Goal: Information Seeking & Learning: Learn about a topic

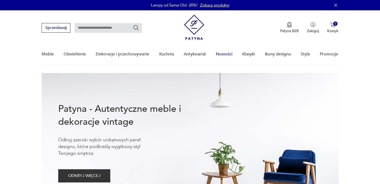
click at [225, 54] on link "Nowości" at bounding box center [224, 54] width 17 height 20
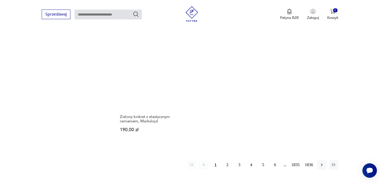
scroll to position [684, 0]
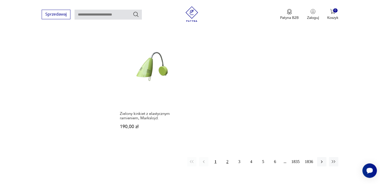
click at [228, 157] on button "2" at bounding box center [227, 161] width 9 height 9
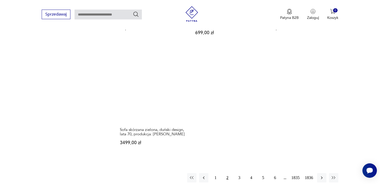
scroll to position [673, 0]
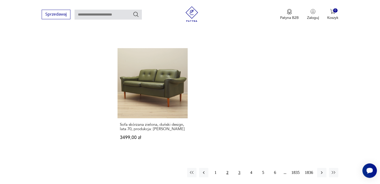
click at [239, 168] on button "3" at bounding box center [239, 172] width 9 height 9
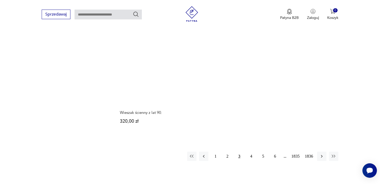
scroll to position [687, 0]
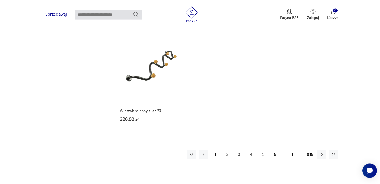
click at [251, 150] on button "4" at bounding box center [251, 154] width 9 height 9
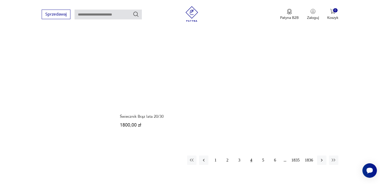
scroll to position [678, 0]
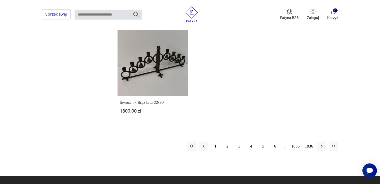
click at [263, 145] on button "5" at bounding box center [263, 146] width 9 height 9
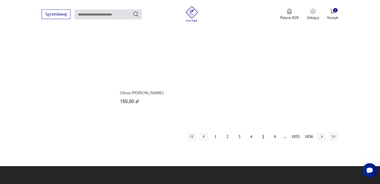
scroll to position [701, 0]
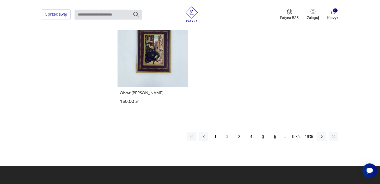
click at [274, 132] on button "6" at bounding box center [275, 136] width 9 height 9
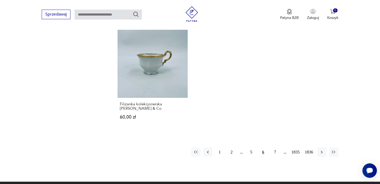
scroll to position [696, 0]
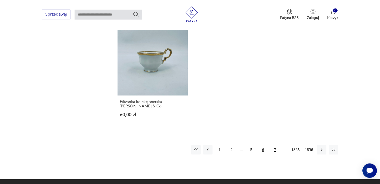
click at [275, 145] on button "7" at bounding box center [275, 149] width 9 height 9
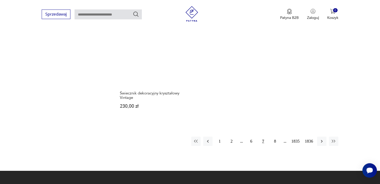
scroll to position [696, 0]
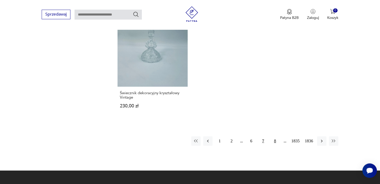
click at [275, 137] on button "8" at bounding box center [275, 141] width 9 height 9
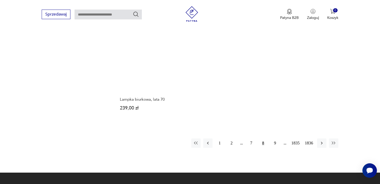
scroll to position [696, 0]
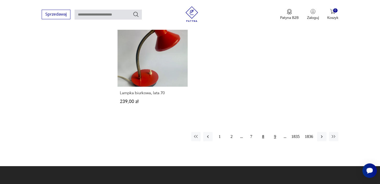
click at [275, 136] on button "9" at bounding box center [275, 136] width 9 height 9
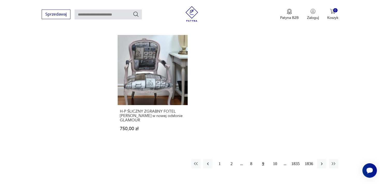
scroll to position [701, 0]
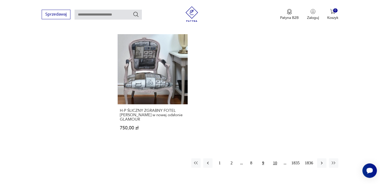
click at [275, 159] on button "10" at bounding box center [275, 163] width 9 height 9
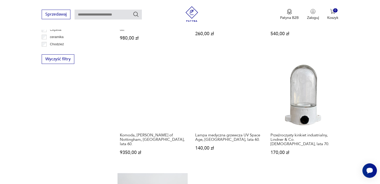
scroll to position [331, 0]
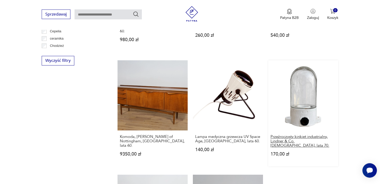
click at [299, 137] on h3 "Przeźroczysty kinkiet industrialny, Lindner & Co. [DEMOGRAPHIC_DATA], lata 70." at bounding box center [304, 141] width 66 height 13
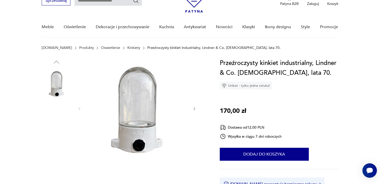
scroll to position [41, 0]
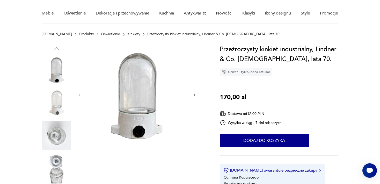
click at [60, 160] on img at bounding box center [57, 169] width 30 height 30
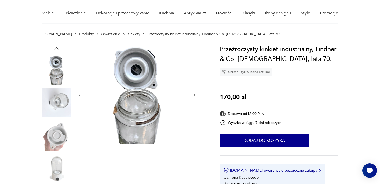
click at [59, 135] on img at bounding box center [57, 136] width 30 height 30
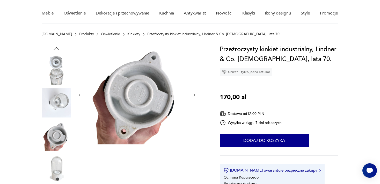
click at [60, 97] on img at bounding box center [57, 103] width 30 height 30
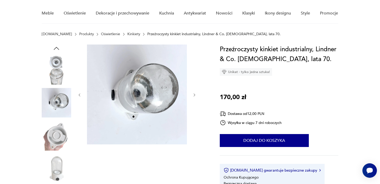
click at [193, 95] on icon "button" at bounding box center [195, 95] width 4 height 4
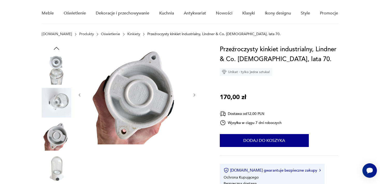
click at [193, 95] on icon "button" at bounding box center [195, 95] width 4 height 4
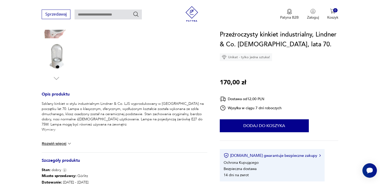
scroll to position [155, 0]
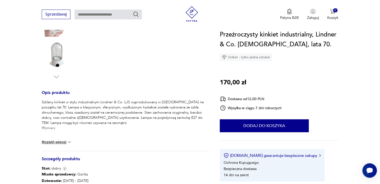
click at [70, 141] on img at bounding box center [69, 142] width 5 height 5
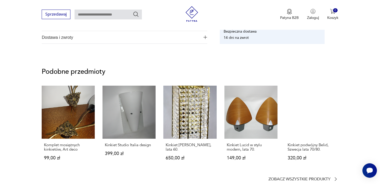
scroll to position [360, 0]
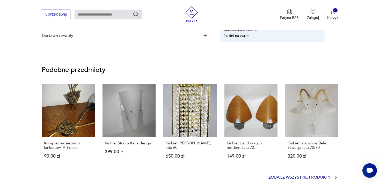
click at [316, 176] on p "Zobacz wszystkie produkty" at bounding box center [300, 177] width 62 height 3
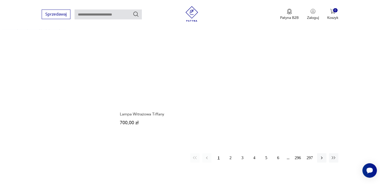
scroll to position [757, 0]
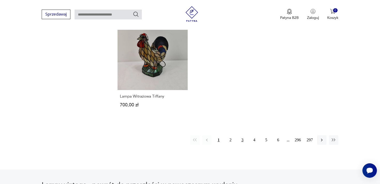
click at [242, 136] on button "3" at bounding box center [242, 140] width 9 height 9
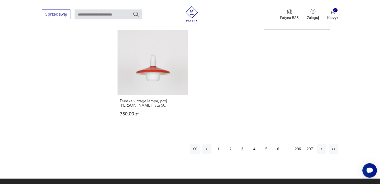
scroll to position [756, 0]
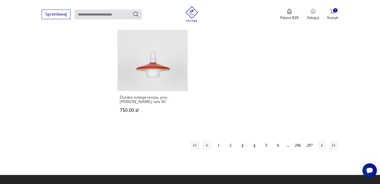
click at [254, 141] on button "4" at bounding box center [254, 145] width 9 height 9
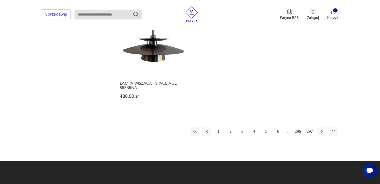
scroll to position [765, 0]
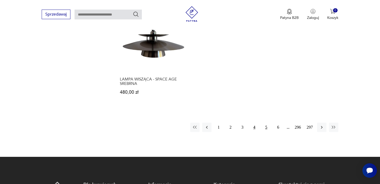
click at [267, 123] on button "5" at bounding box center [266, 127] width 9 height 9
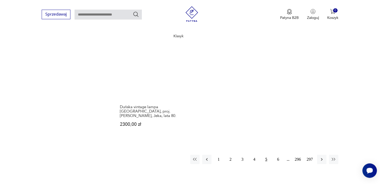
scroll to position [760, 0]
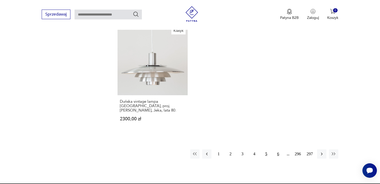
click at [279, 150] on button "6" at bounding box center [278, 154] width 9 height 9
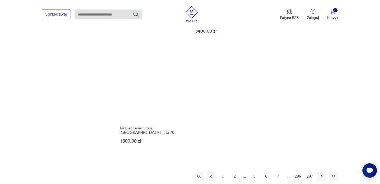
scroll to position [751, 0]
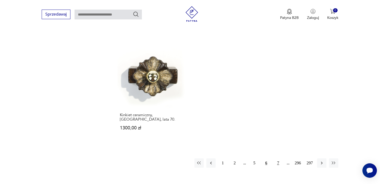
click at [278, 159] on button "7" at bounding box center [278, 163] width 9 height 9
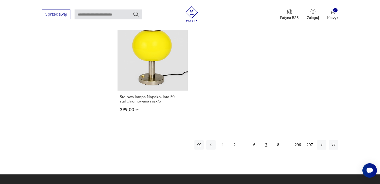
scroll to position [769, 0]
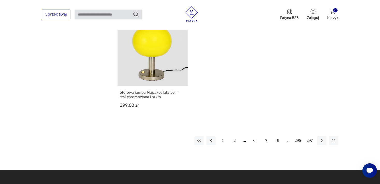
click at [278, 140] on button "8" at bounding box center [278, 140] width 9 height 9
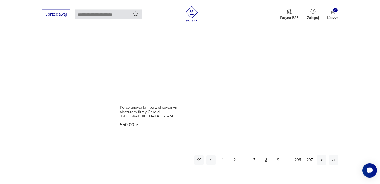
scroll to position [765, 0]
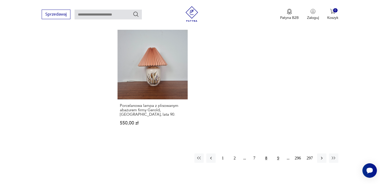
click at [278, 154] on button "9" at bounding box center [278, 158] width 9 height 9
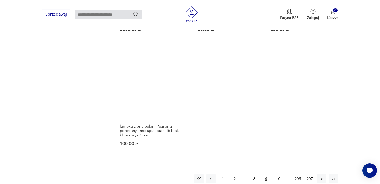
scroll to position [728, 0]
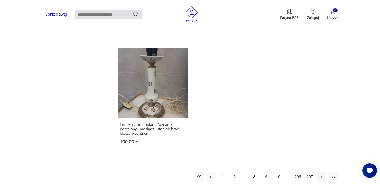
click at [278, 173] on button "10" at bounding box center [278, 177] width 9 height 9
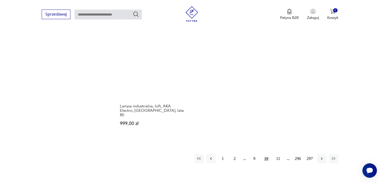
scroll to position [751, 0]
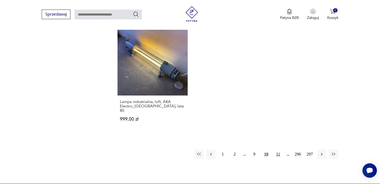
click at [278, 150] on button "11" at bounding box center [278, 154] width 9 height 9
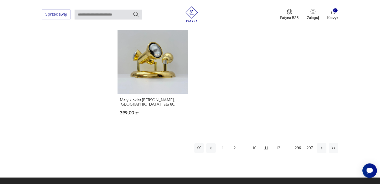
scroll to position [765, 0]
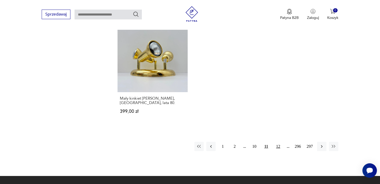
click at [278, 146] on button "12" at bounding box center [278, 146] width 9 height 9
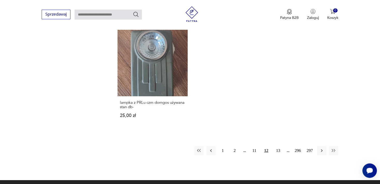
scroll to position [778, 0]
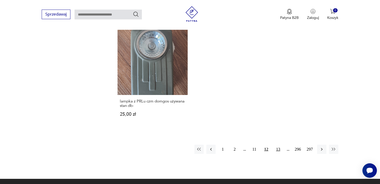
click at [279, 145] on button "13" at bounding box center [278, 149] width 9 height 9
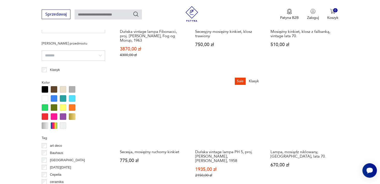
scroll to position [377, 0]
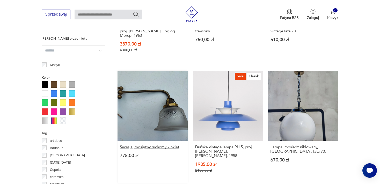
click at [161, 146] on h3 "Secesja, mosiężny ruchomy kinkiet" at bounding box center [153, 147] width 66 height 4
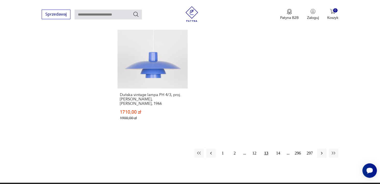
scroll to position [791, 0]
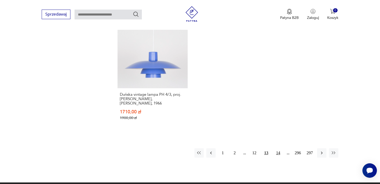
click at [279, 148] on button "14" at bounding box center [278, 152] width 9 height 9
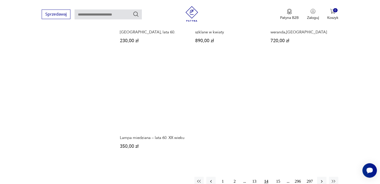
scroll to position [733, 0]
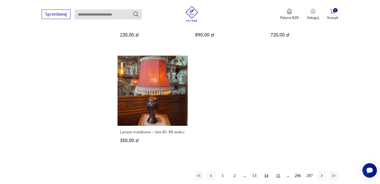
click at [278, 171] on button "15" at bounding box center [278, 175] width 9 height 9
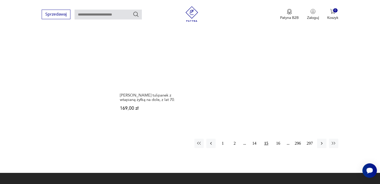
scroll to position [751, 0]
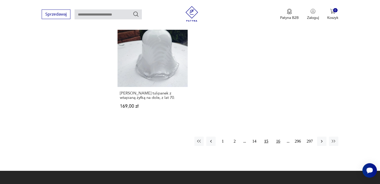
click at [279, 141] on button "16" at bounding box center [278, 141] width 9 height 9
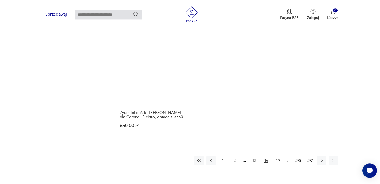
scroll to position [742, 0]
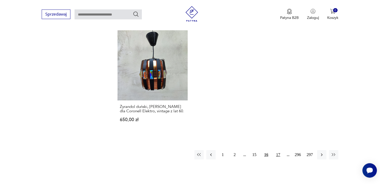
click at [278, 154] on button "17" at bounding box center [278, 154] width 9 height 9
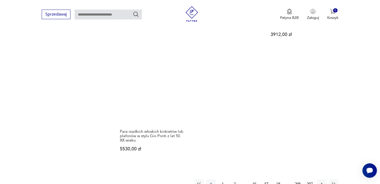
scroll to position [756, 0]
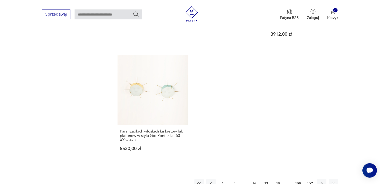
click at [278, 179] on button "18" at bounding box center [278, 183] width 9 height 9
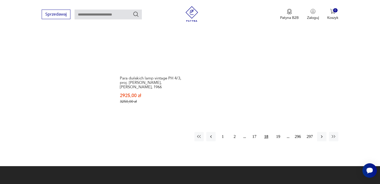
scroll to position [806, 0]
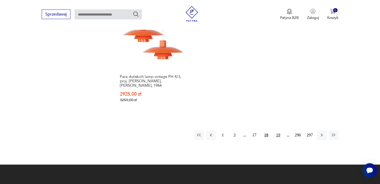
click at [279, 131] on button "19" at bounding box center [278, 135] width 9 height 9
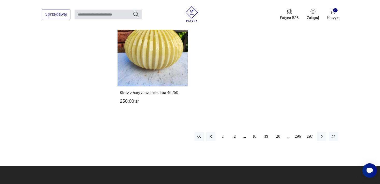
scroll to position [787, 0]
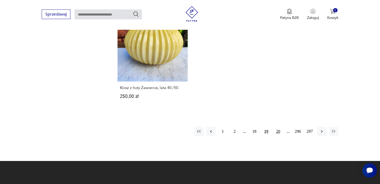
click at [277, 130] on button "20" at bounding box center [278, 131] width 9 height 9
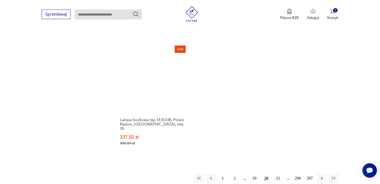
scroll to position [751, 0]
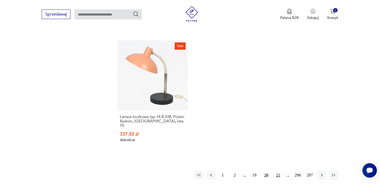
click at [278, 171] on button "21" at bounding box center [278, 175] width 9 height 9
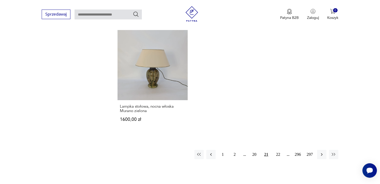
scroll to position [756, 0]
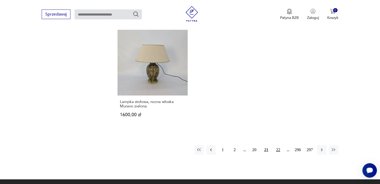
click at [278, 145] on button "22" at bounding box center [278, 149] width 9 height 9
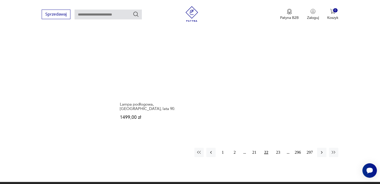
scroll to position [765, 0]
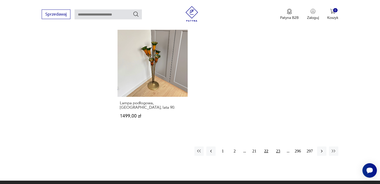
click at [279, 147] on button "23" at bounding box center [278, 151] width 9 height 9
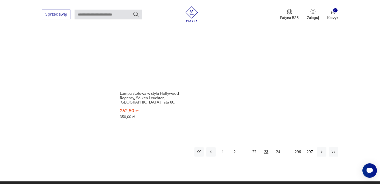
scroll to position [787, 0]
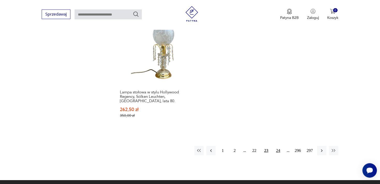
click at [279, 146] on button "24" at bounding box center [278, 150] width 9 height 9
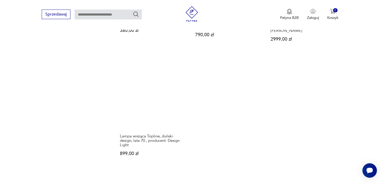
scroll to position [746, 0]
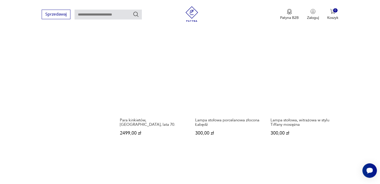
scroll to position [651, 0]
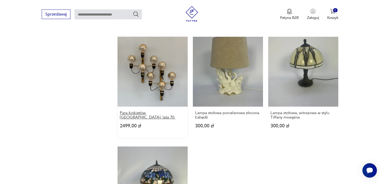
click at [138, 111] on h3 "Para kinkietów, [GEOGRAPHIC_DATA], lata 70." at bounding box center [153, 115] width 66 height 9
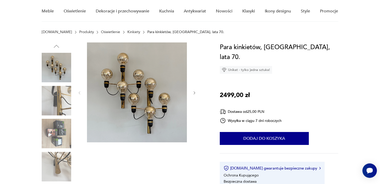
scroll to position [55, 0]
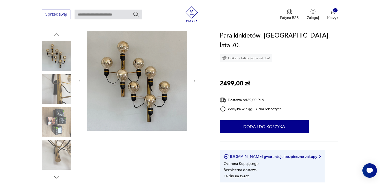
click at [62, 90] on img at bounding box center [57, 89] width 30 height 30
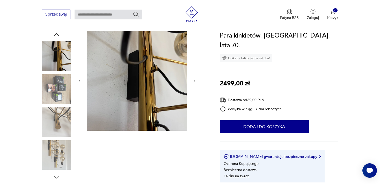
click at [61, 54] on img at bounding box center [57, 56] width 30 height 30
click at [61, 87] on img at bounding box center [57, 89] width 30 height 30
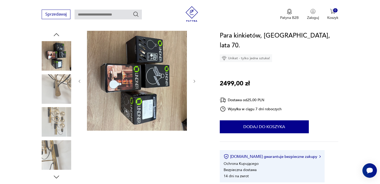
click at [60, 120] on img at bounding box center [57, 122] width 30 height 30
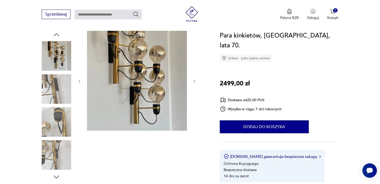
click at [59, 148] on img at bounding box center [57, 155] width 30 height 30
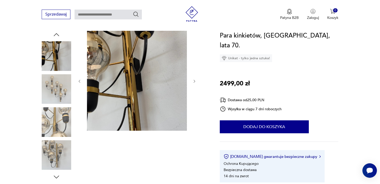
click at [58, 153] on img at bounding box center [57, 155] width 30 height 30
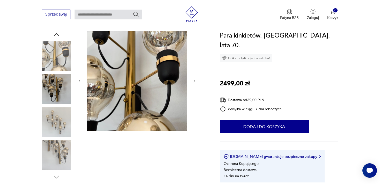
click at [58, 157] on img at bounding box center [57, 155] width 30 height 30
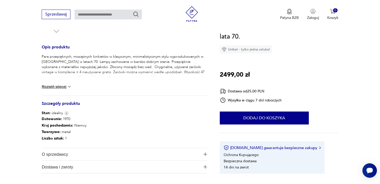
scroll to position [214, 0]
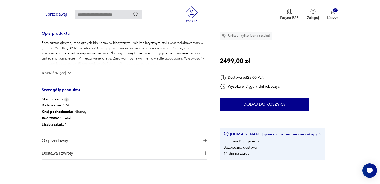
click at [64, 73] on button "Rozwiń więcej" at bounding box center [57, 72] width 30 height 5
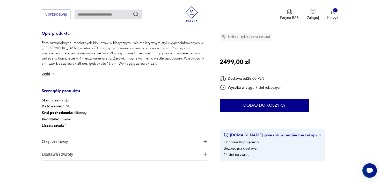
click at [63, 141] on span "O sprzedawcy" at bounding box center [121, 142] width 159 height 12
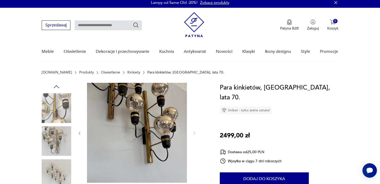
scroll to position [0, 0]
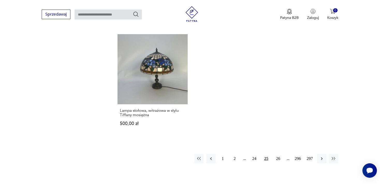
scroll to position [768, 0]
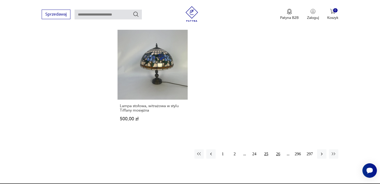
click at [278, 150] on button "26" at bounding box center [278, 154] width 9 height 9
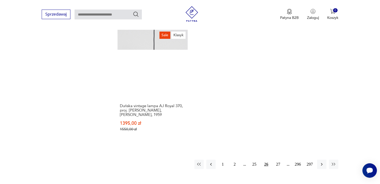
scroll to position [774, 0]
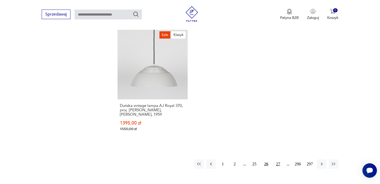
click at [278, 160] on button "27" at bounding box center [278, 164] width 9 height 9
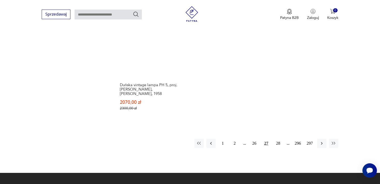
scroll to position [810, 0]
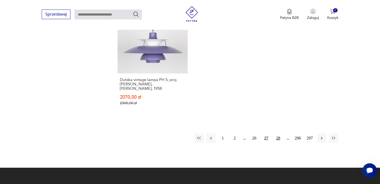
click at [278, 134] on button "28" at bounding box center [278, 138] width 9 height 9
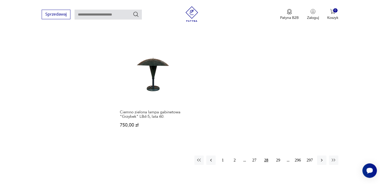
scroll to position [751, 0]
click at [278, 154] on button "29" at bounding box center [278, 158] width 9 height 9
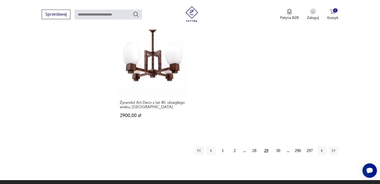
scroll to position [751, 0]
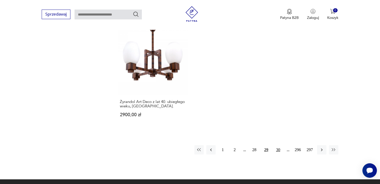
click at [278, 145] on button "30" at bounding box center [278, 149] width 9 height 9
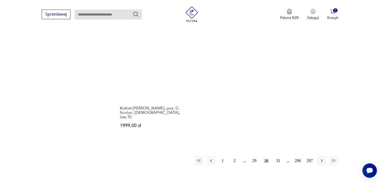
scroll to position [760, 0]
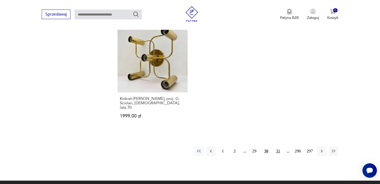
click at [278, 147] on button "31" at bounding box center [278, 151] width 9 height 9
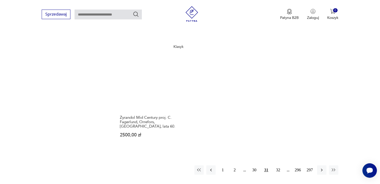
scroll to position [769, 0]
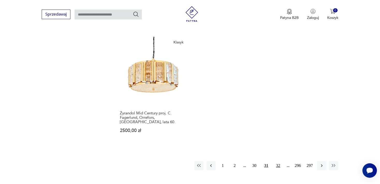
click at [278, 161] on button "32" at bounding box center [278, 165] width 9 height 9
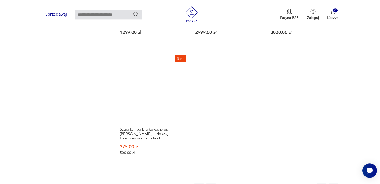
scroll to position [760, 0]
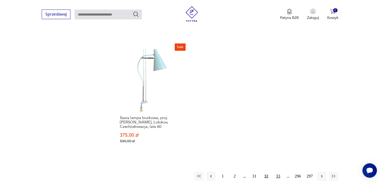
click at [278, 172] on button "33" at bounding box center [278, 176] width 9 height 9
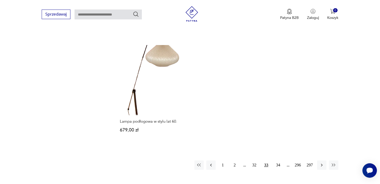
scroll to position [765, 0]
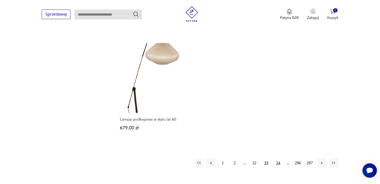
click at [278, 159] on button "34" at bounding box center [278, 163] width 9 height 9
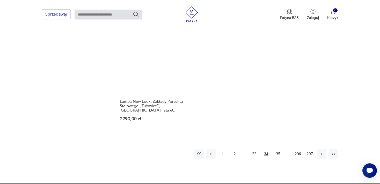
scroll to position [751, 0]
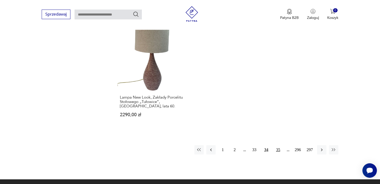
click at [279, 145] on button "35" at bounding box center [278, 149] width 9 height 9
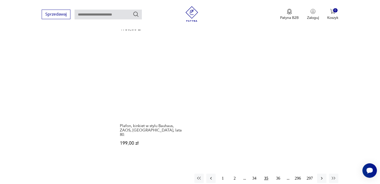
scroll to position [765, 0]
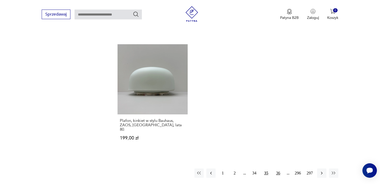
click at [278, 169] on button "36" at bounding box center [278, 173] width 9 height 9
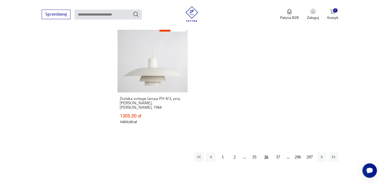
scroll to position [765, 0]
click at [279, 153] on button "37" at bounding box center [278, 157] width 9 height 9
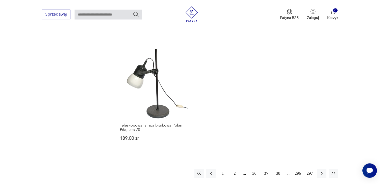
scroll to position [774, 0]
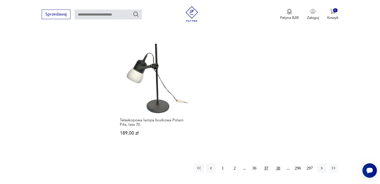
click at [278, 164] on button "38" at bounding box center [278, 168] width 9 height 9
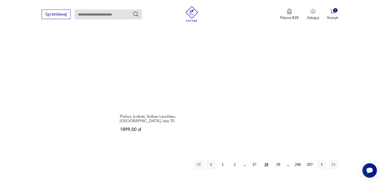
scroll to position [733, 0]
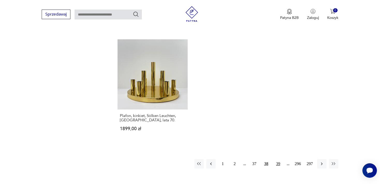
click at [278, 159] on button "39" at bounding box center [278, 163] width 9 height 9
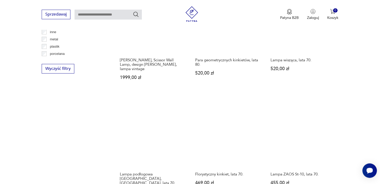
scroll to position [582, 0]
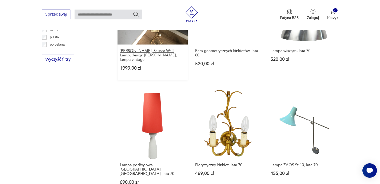
click at [152, 52] on h3 "[PERSON_NAME], Scissor Wall Lamp, design [PERSON_NAME], lampa vintage" at bounding box center [153, 55] width 66 height 13
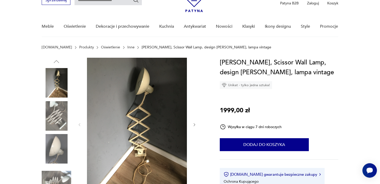
scroll to position [41, 0]
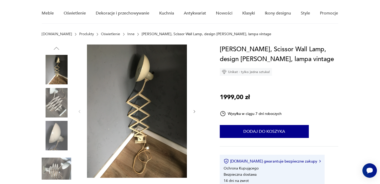
click at [58, 99] on img at bounding box center [57, 103] width 30 height 30
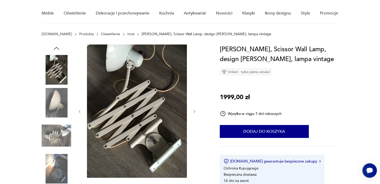
click at [56, 131] on img at bounding box center [57, 136] width 30 height 30
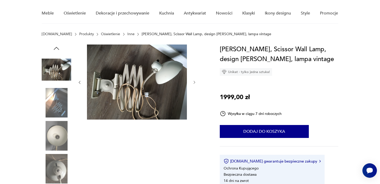
click at [56, 132] on img at bounding box center [57, 136] width 30 height 30
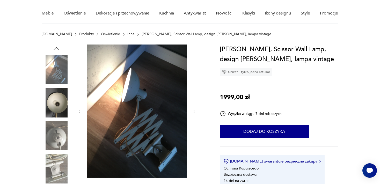
click at [59, 140] on img at bounding box center [57, 136] width 30 height 30
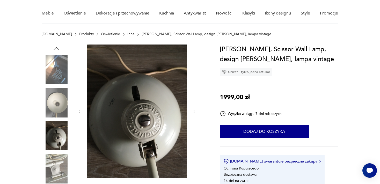
click at [60, 163] on img at bounding box center [57, 169] width 30 height 30
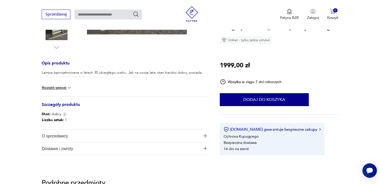
scroll to position [187, 0]
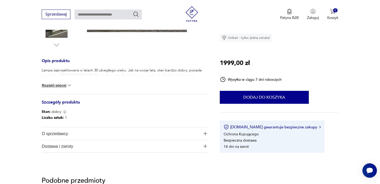
click at [63, 83] on button "Rozwiń więcej" at bounding box center [57, 85] width 30 height 5
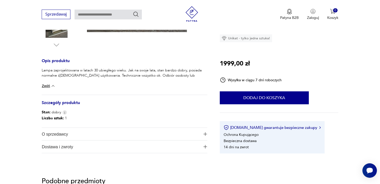
click at [62, 132] on span "O sprzedawcy" at bounding box center [121, 134] width 159 height 12
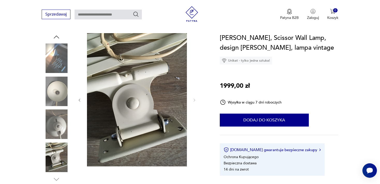
scroll to position [50, 0]
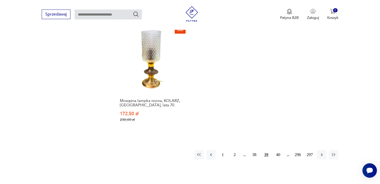
scroll to position [763, 0]
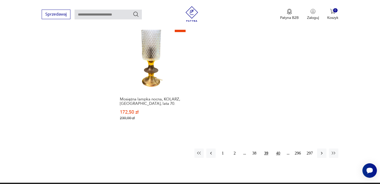
click at [279, 149] on button "40" at bounding box center [278, 153] width 9 height 9
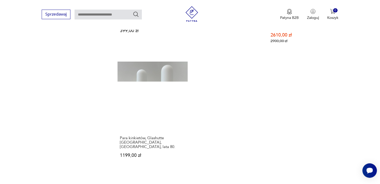
scroll to position [746, 0]
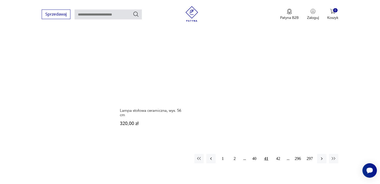
scroll to position [765, 0]
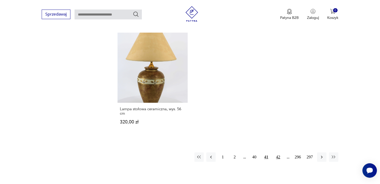
click at [278, 153] on button "42" at bounding box center [278, 157] width 9 height 9
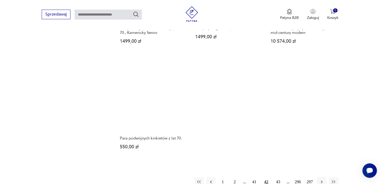
scroll to position [737, 0]
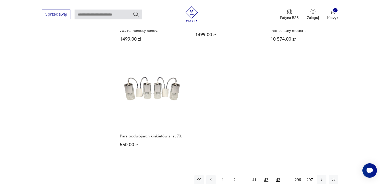
click at [278, 175] on button "43" at bounding box center [278, 179] width 9 height 9
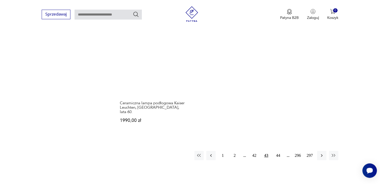
scroll to position [751, 0]
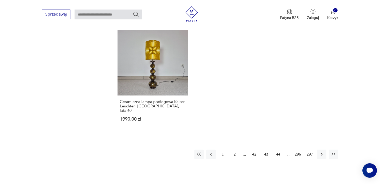
click at [278, 150] on button "44" at bounding box center [278, 154] width 9 height 9
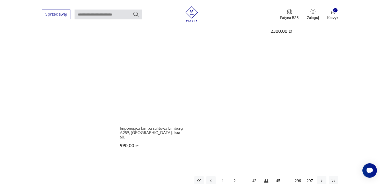
scroll to position [733, 0]
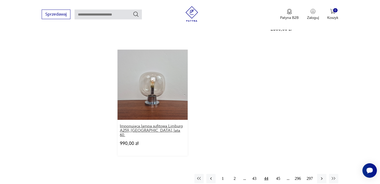
click at [147, 124] on h3 "Imponująca lampa sufitowa Limburg A259, [GEOGRAPHIC_DATA], lata 60." at bounding box center [153, 130] width 66 height 13
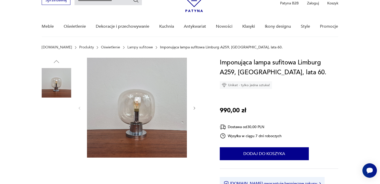
scroll to position [41, 0]
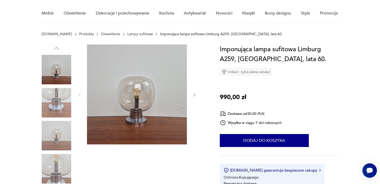
click at [56, 165] on img at bounding box center [57, 169] width 30 height 30
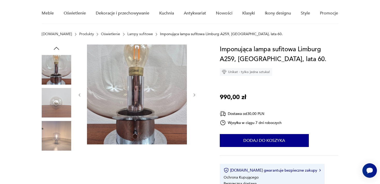
click at [63, 170] on img at bounding box center [57, 169] width 30 height 30
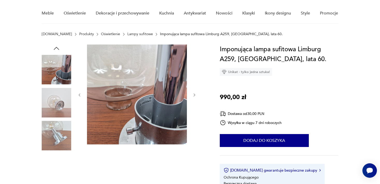
click at [63, 170] on img at bounding box center [57, 169] width 30 height 30
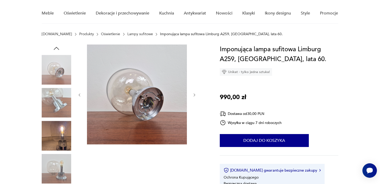
click at [63, 170] on img at bounding box center [57, 169] width 30 height 30
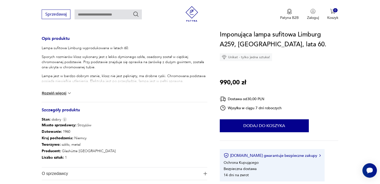
scroll to position [219, 0]
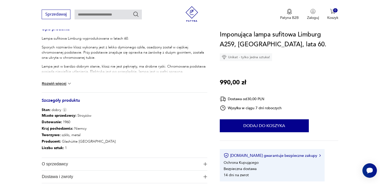
click at [54, 83] on button "Rozwiń więcej" at bounding box center [57, 83] width 30 height 5
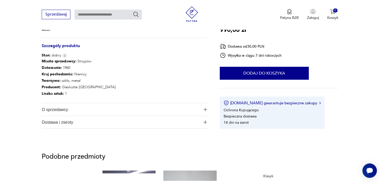
scroll to position [301, 0]
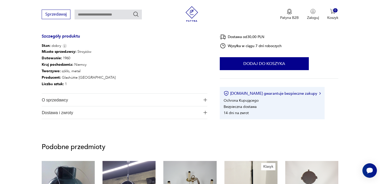
click at [57, 98] on span "O sprzedawcy" at bounding box center [121, 100] width 159 height 12
